Goal: Register for event/course

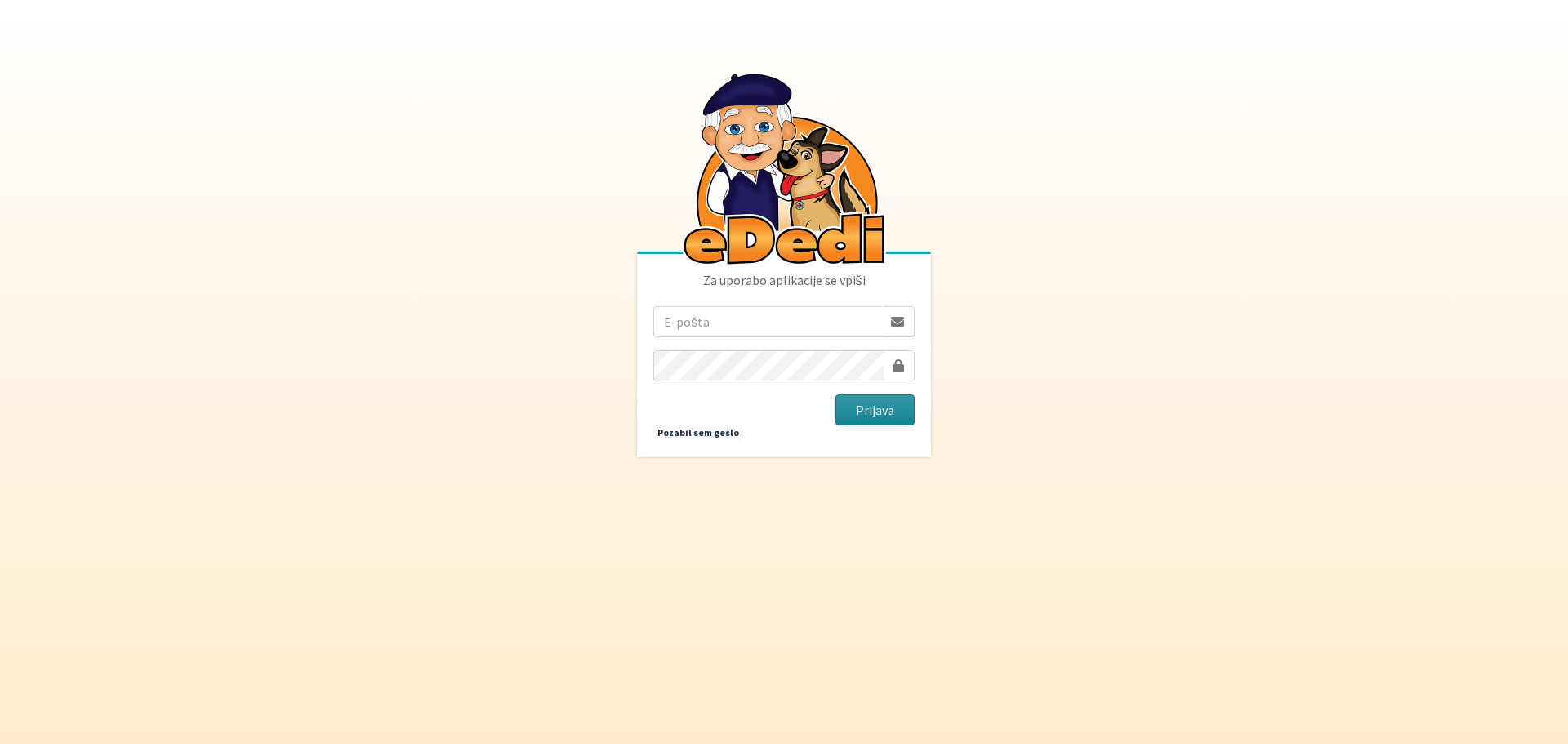
type input "matjaz.hrvatin@gmail.com"
click at [886, 414] on button "Prijava" at bounding box center [874, 410] width 79 height 31
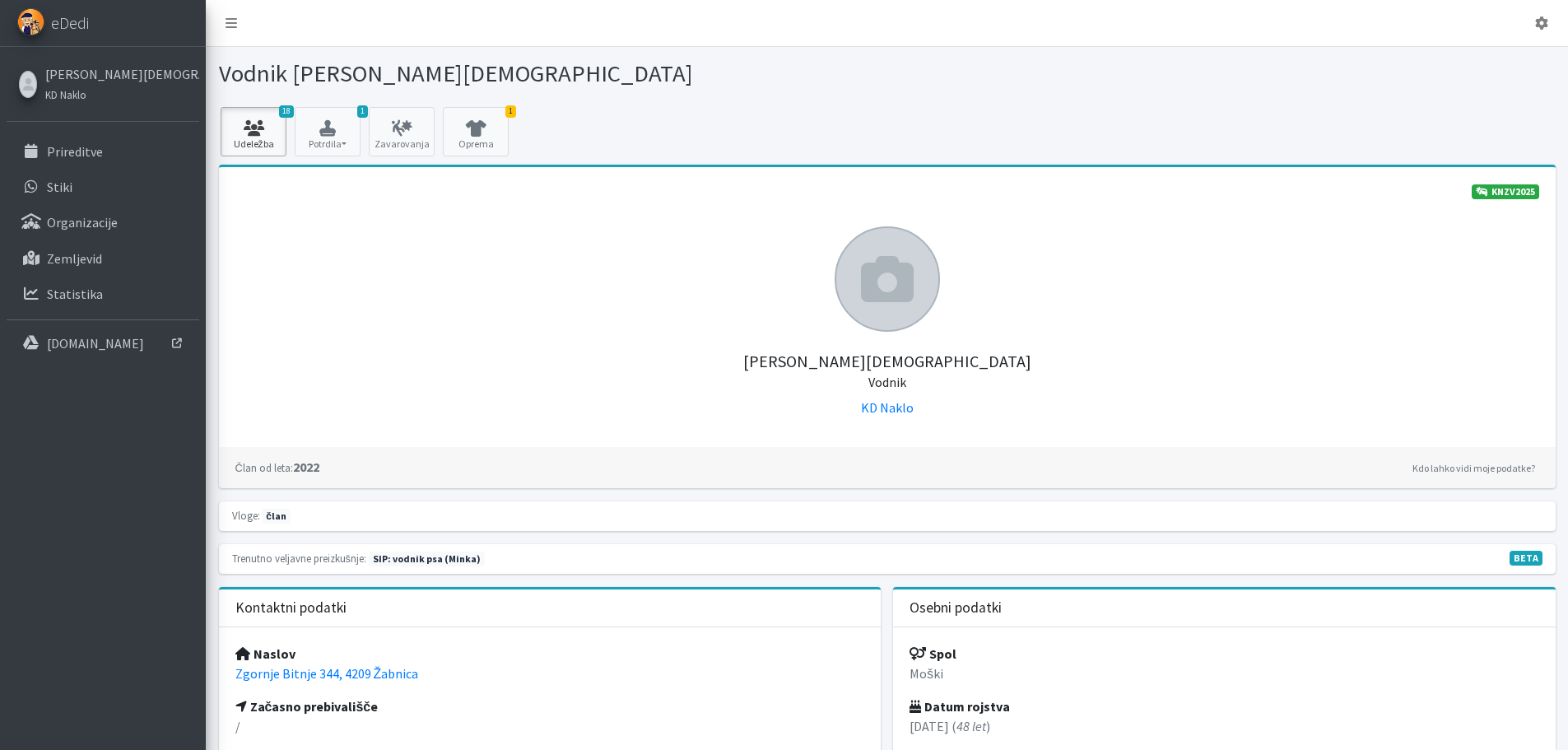
click at [251, 128] on icon at bounding box center [254, 128] width 56 height 17
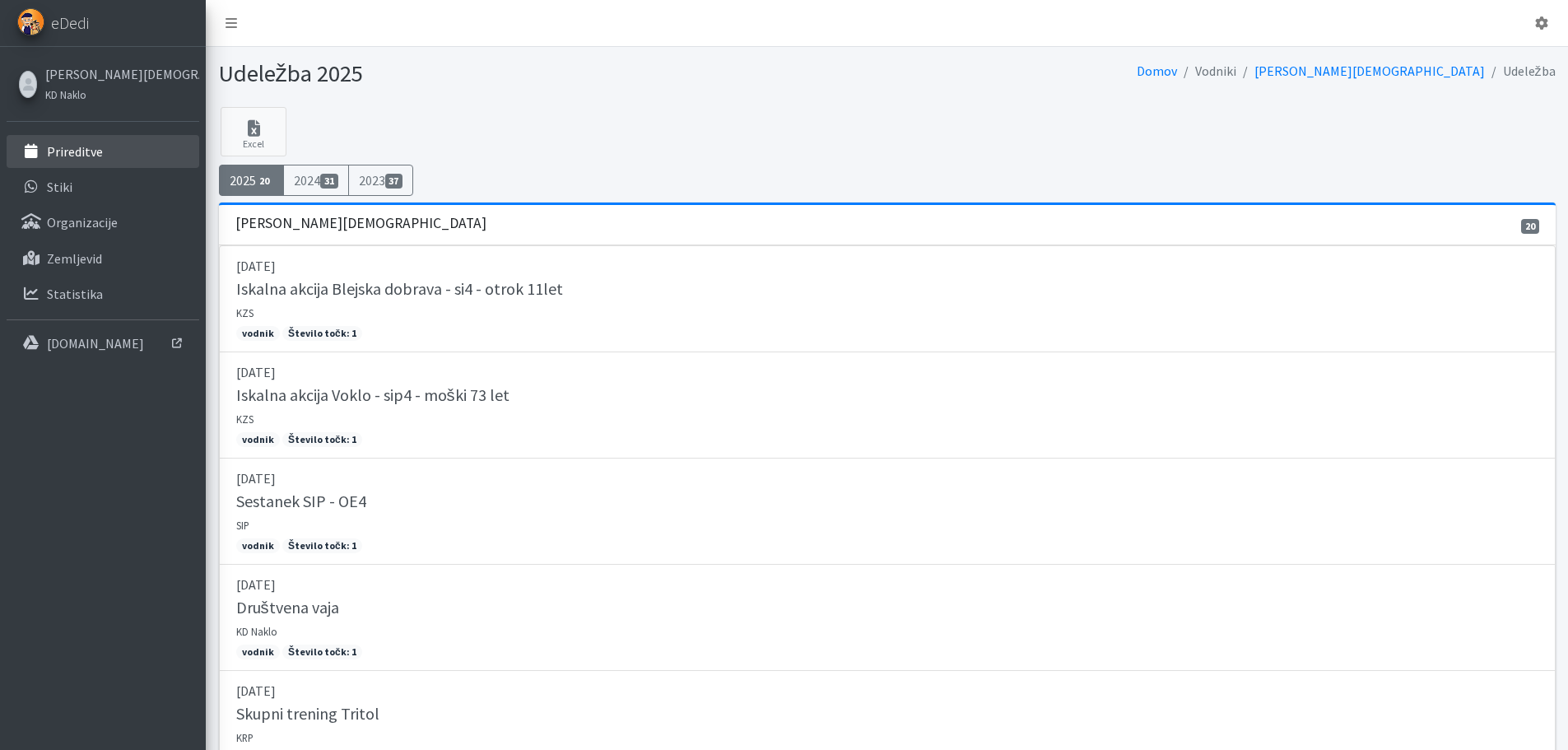
click at [73, 150] on p "Prireditve" at bounding box center [75, 151] width 56 height 17
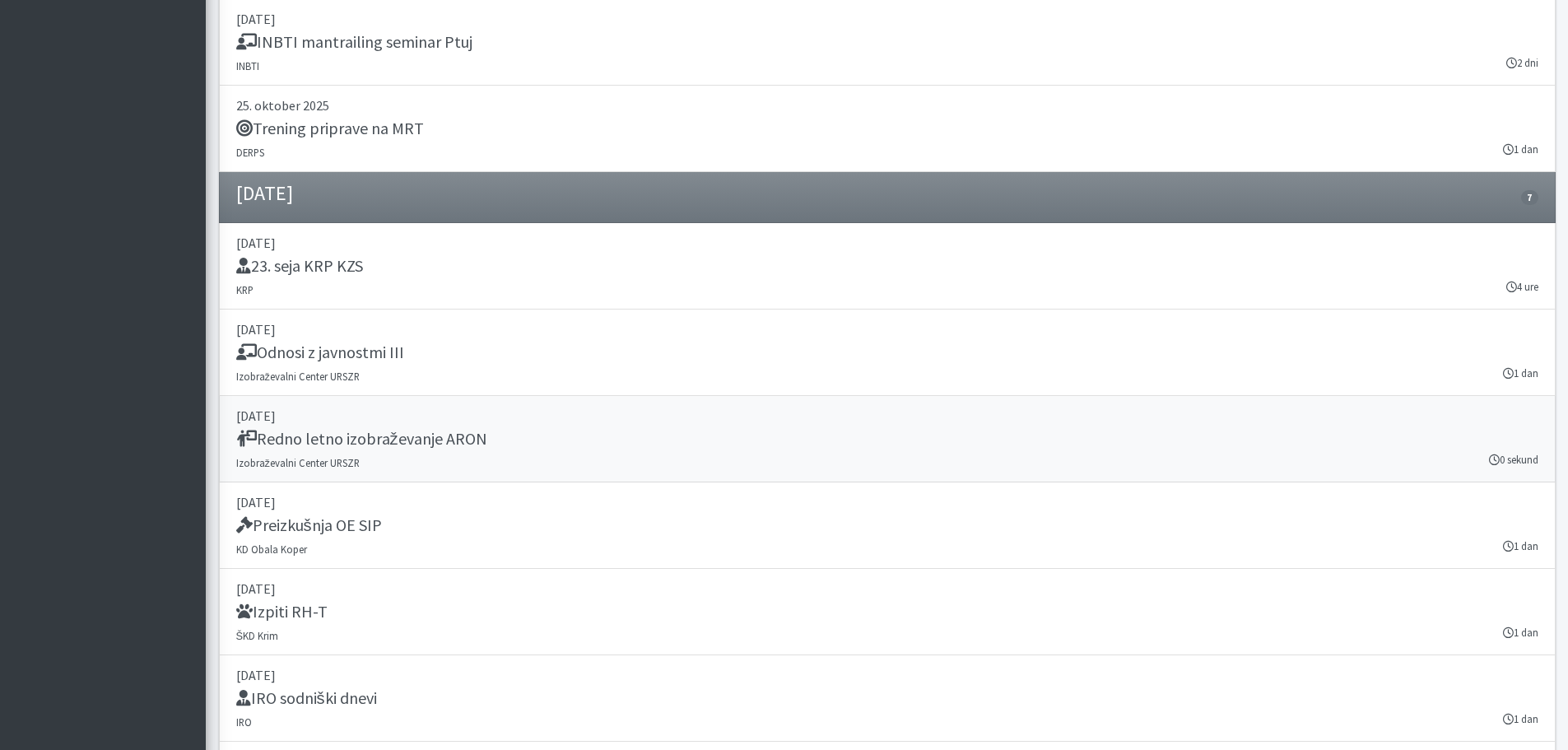
scroll to position [4525, 0]
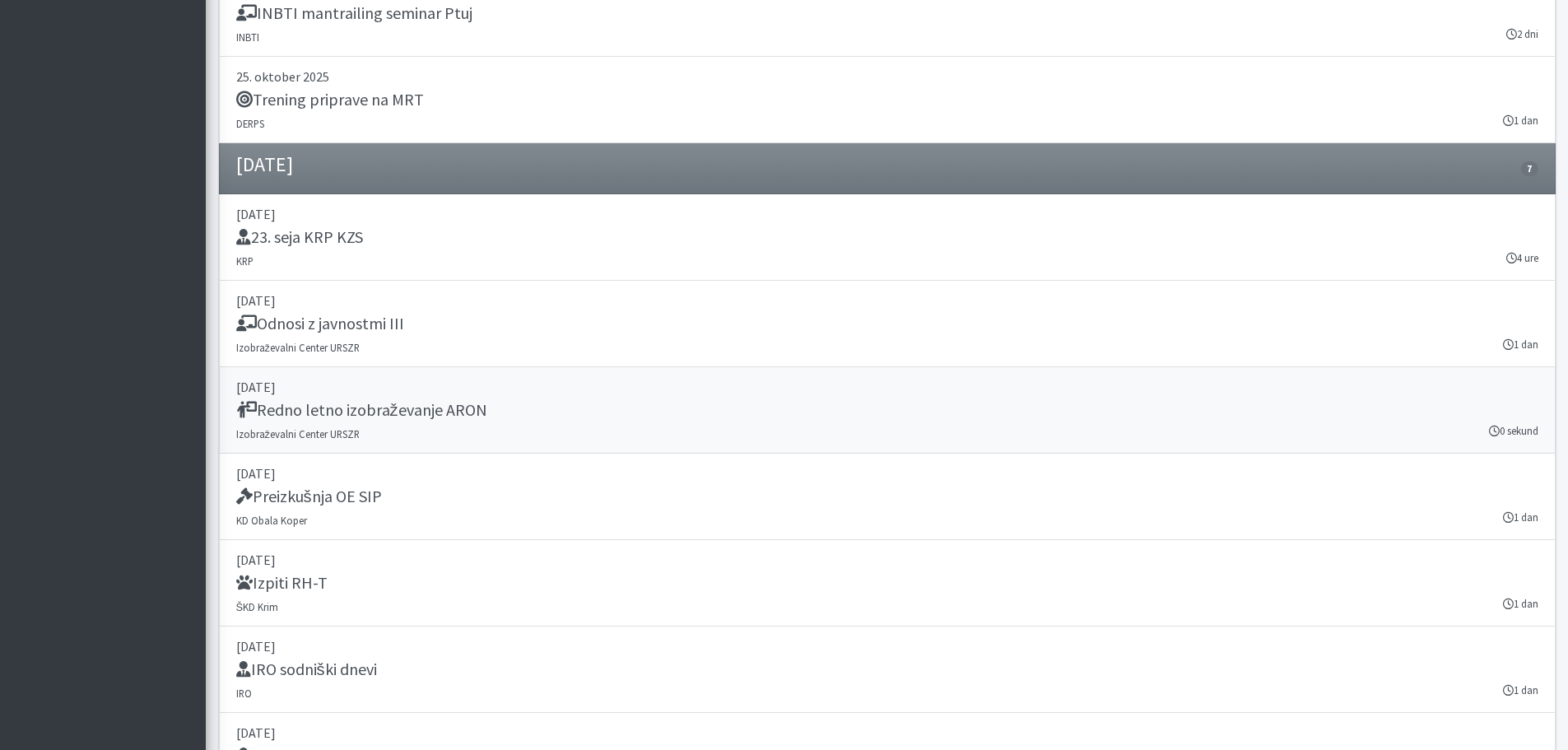
click at [455, 409] on h5 "Redno letno izobraževanje ARON" at bounding box center [362, 409] width 251 height 19
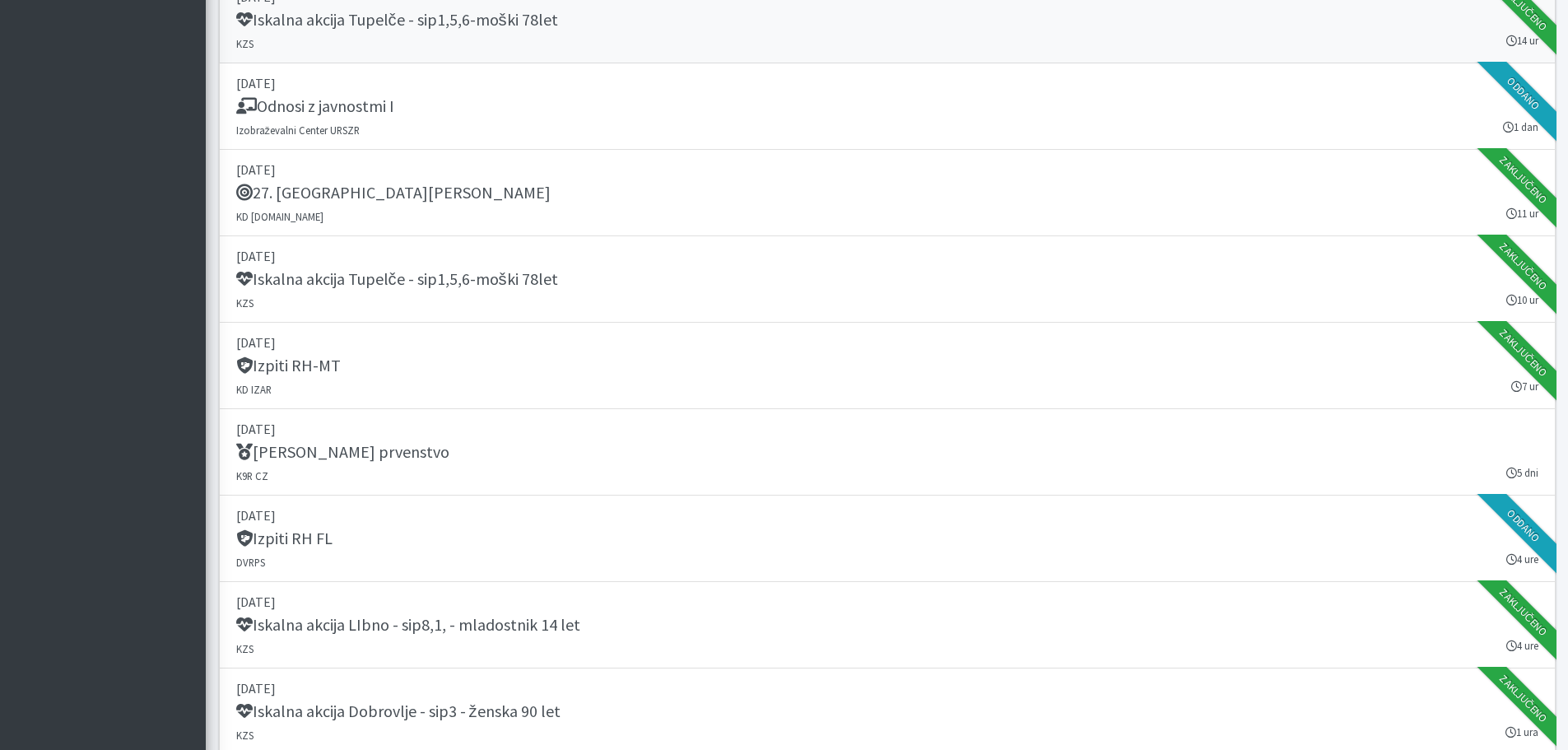
scroll to position [1261, 0]
